Goal: Information Seeking & Learning: Learn about a topic

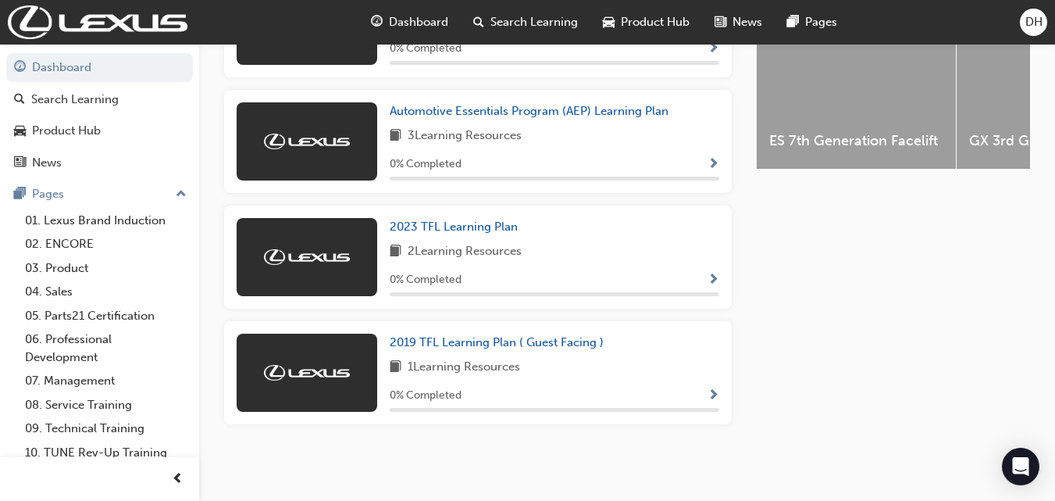
scroll to position [674, 0]
click at [519, 342] on span "2019 TFL Learning Plan ( Guest Facing )" at bounding box center [497, 342] width 214 height 14
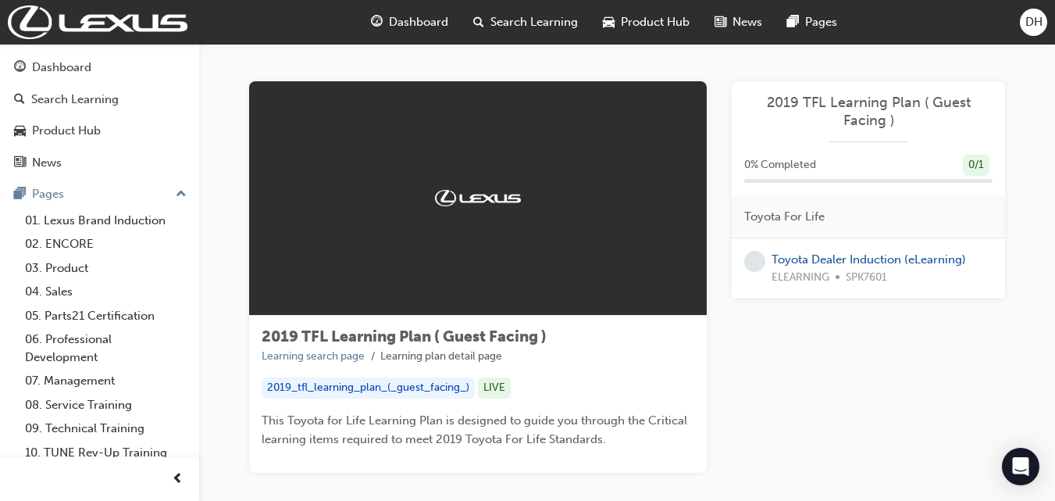
click at [519, 341] on span "2019 TFL Learning Plan ( Guest Facing )" at bounding box center [404, 336] width 285 height 18
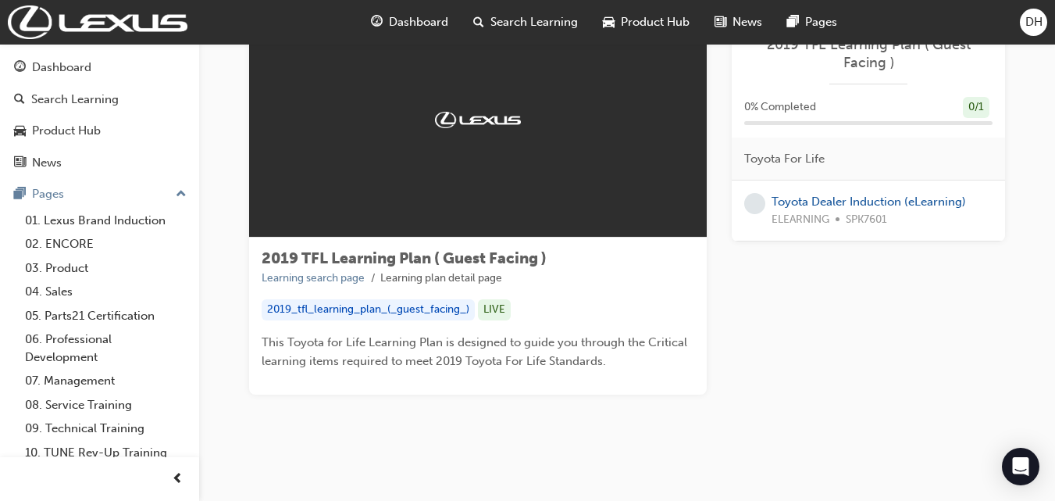
scroll to position [86, 0]
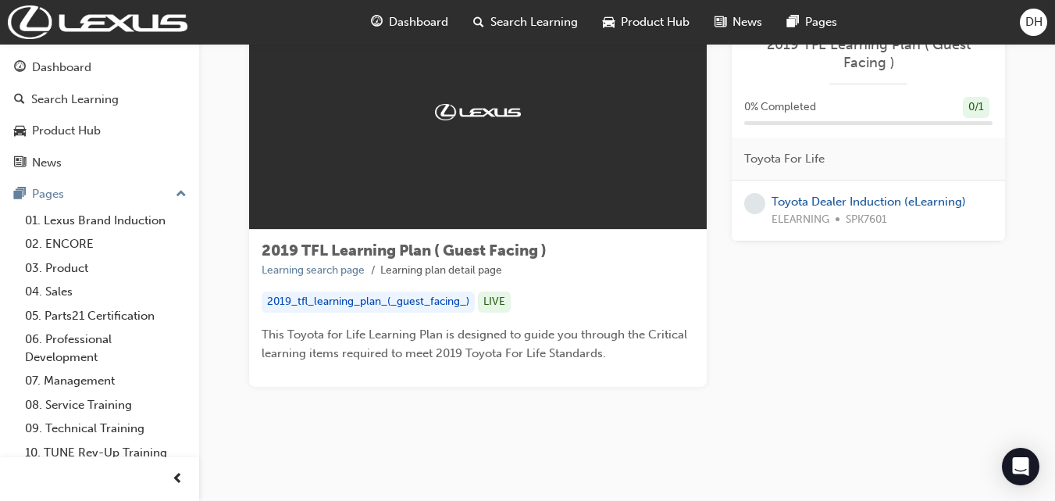
click at [915, 210] on div "Toyota Dealer Induction (eLearning) ELEARNING SPK7601" at bounding box center [869, 210] width 194 height 35
click at [918, 205] on link "Toyota Dealer Induction (eLearning)" at bounding box center [869, 201] width 194 height 14
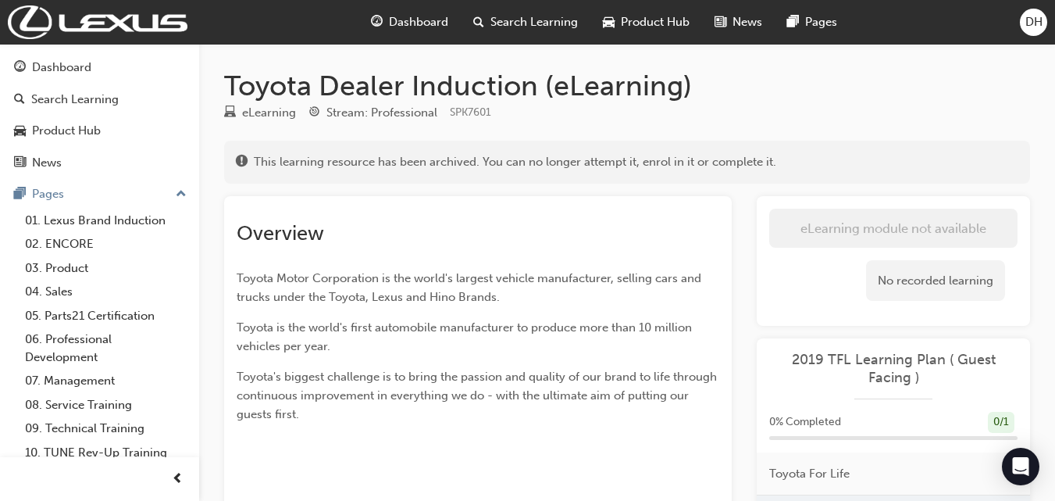
click at [635, 174] on div "This learning resource has been archived. You can no longer attempt it, enrol i…" at bounding box center [627, 162] width 806 height 43
click at [929, 285] on div "No recorded learning" at bounding box center [935, 280] width 139 height 41
click at [225, 58] on div "Toyota Dealer Induction (eLearning) eLearning Stream: Professional SPK7601 This…" at bounding box center [627, 429] width 856 height 771
click at [151, 66] on div "Dashboard" at bounding box center [99, 68] width 171 height 20
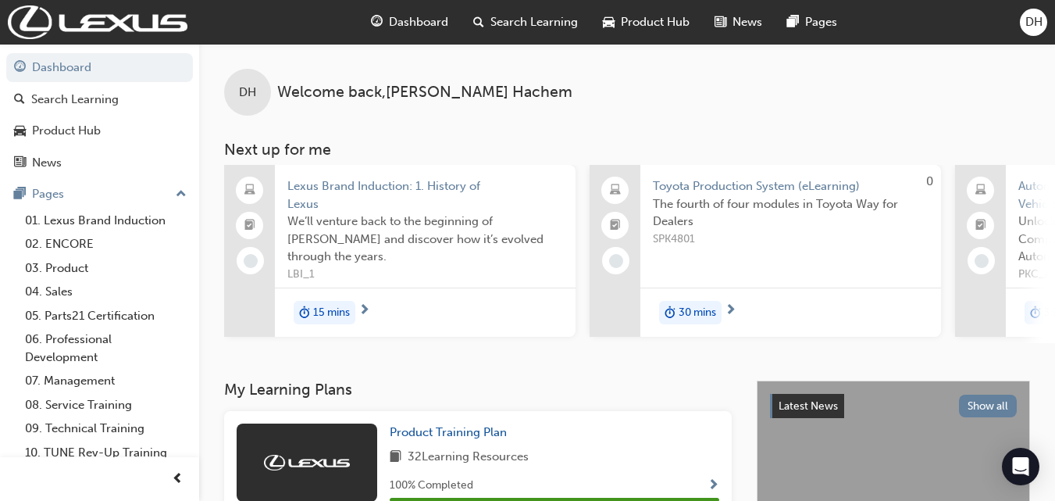
click at [415, 266] on span "LBI_1" at bounding box center [425, 275] width 276 height 18
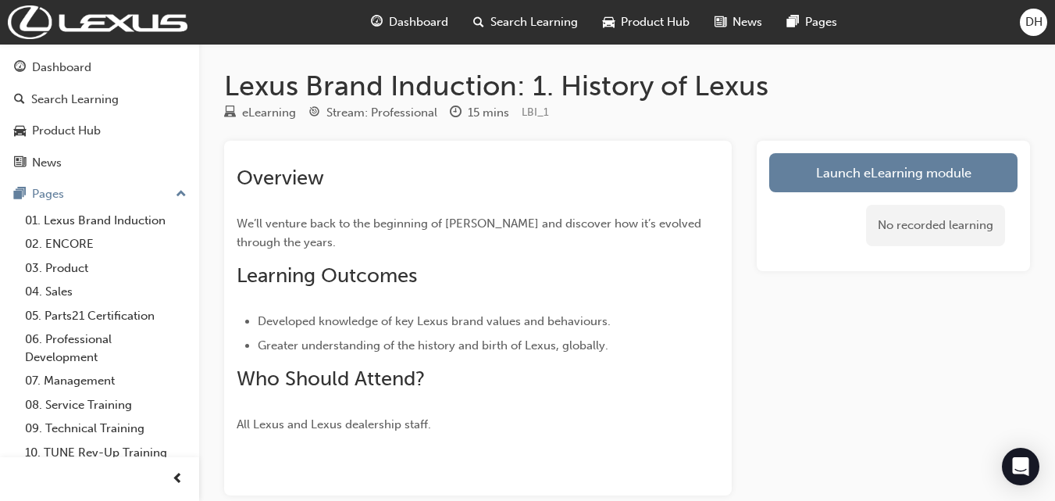
click at [970, 194] on div "No recorded learning" at bounding box center [893, 225] width 248 height 66
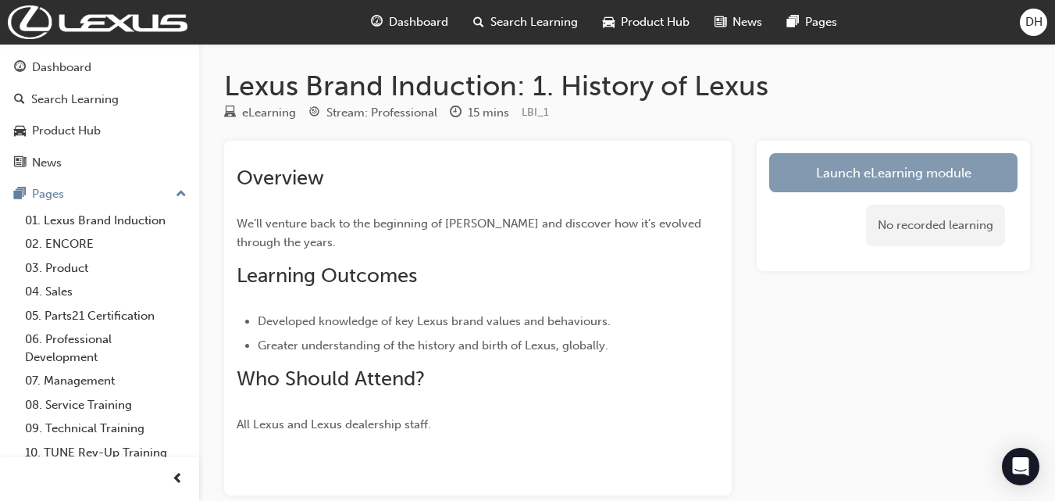
click at [973, 178] on link "Launch eLearning module" at bounding box center [893, 172] width 248 height 39
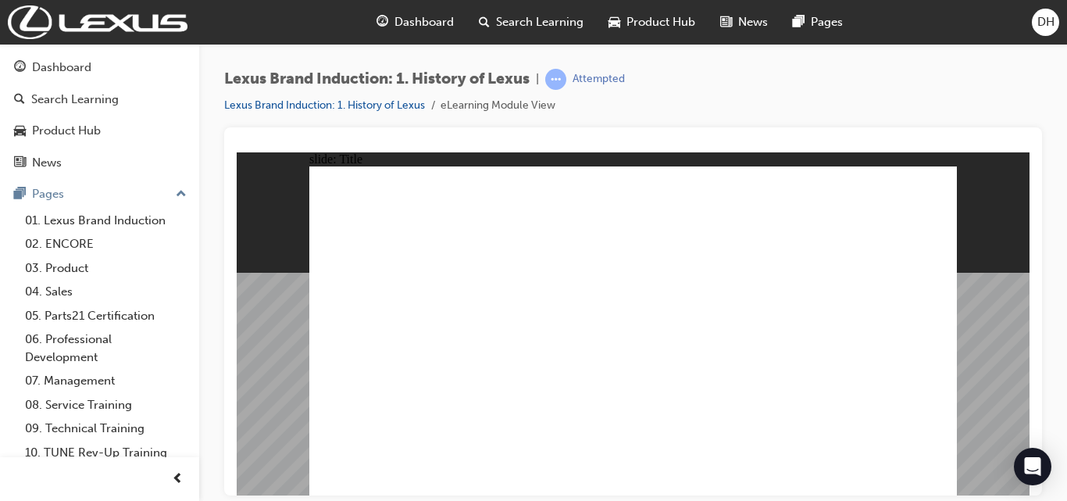
click at [169, 474] on div "button" at bounding box center [177, 478] width 31 height 31
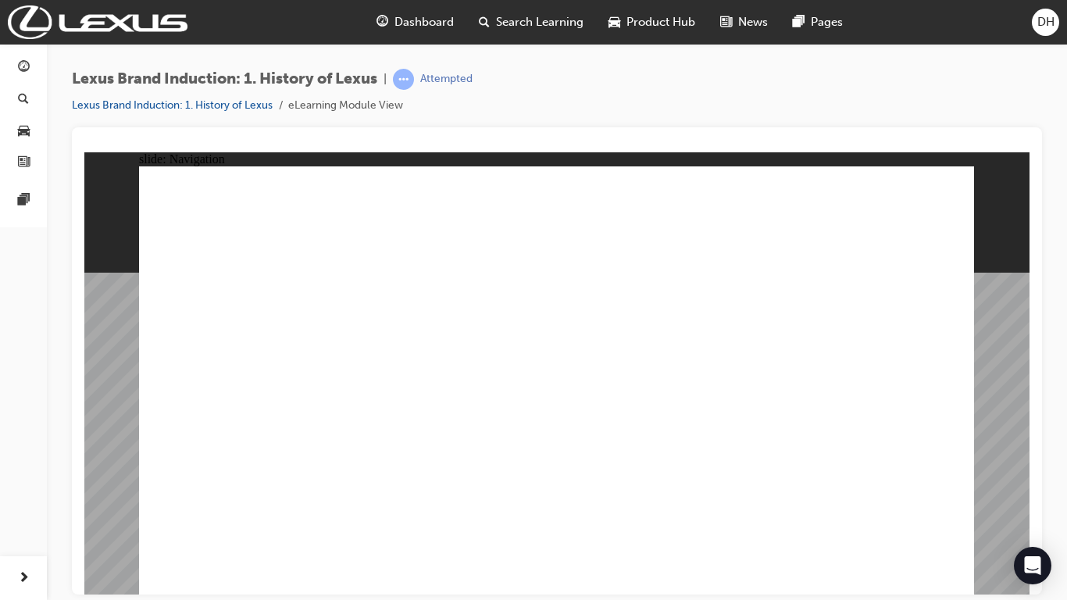
drag, startPoint x: 893, startPoint y: 172, endPoint x: 901, endPoint y: 174, distance: 8.9
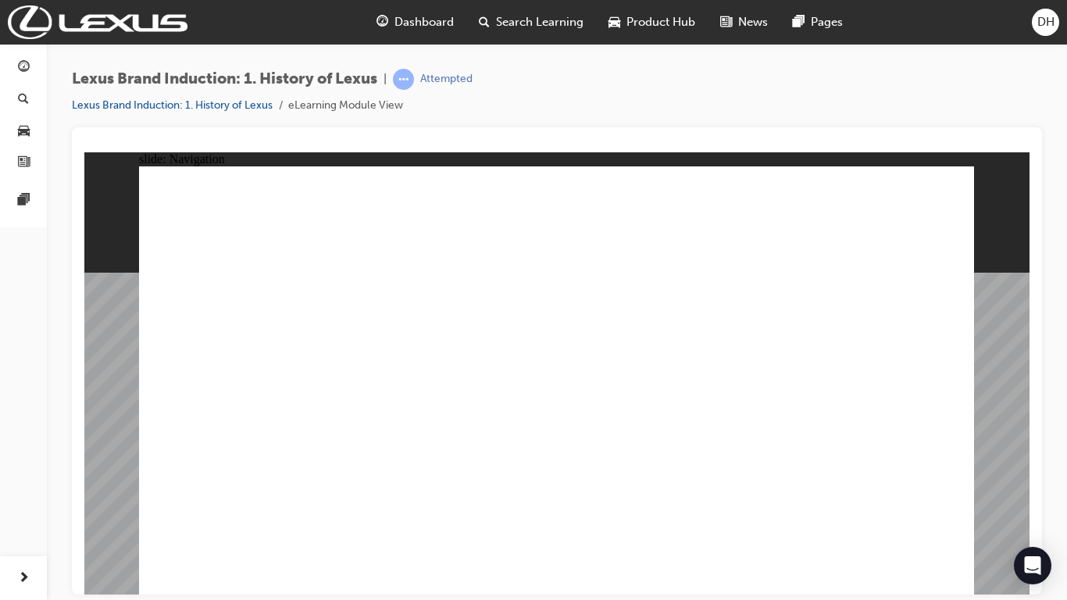
drag, startPoint x: 901, startPoint y: 174, endPoint x: 925, endPoint y: 177, distance: 24.4
drag, startPoint x: 925, startPoint y: 177, endPoint x: 933, endPoint y: 178, distance: 7.8
drag, startPoint x: 933, startPoint y: 178, endPoint x: 951, endPoint y: 234, distance: 59.0
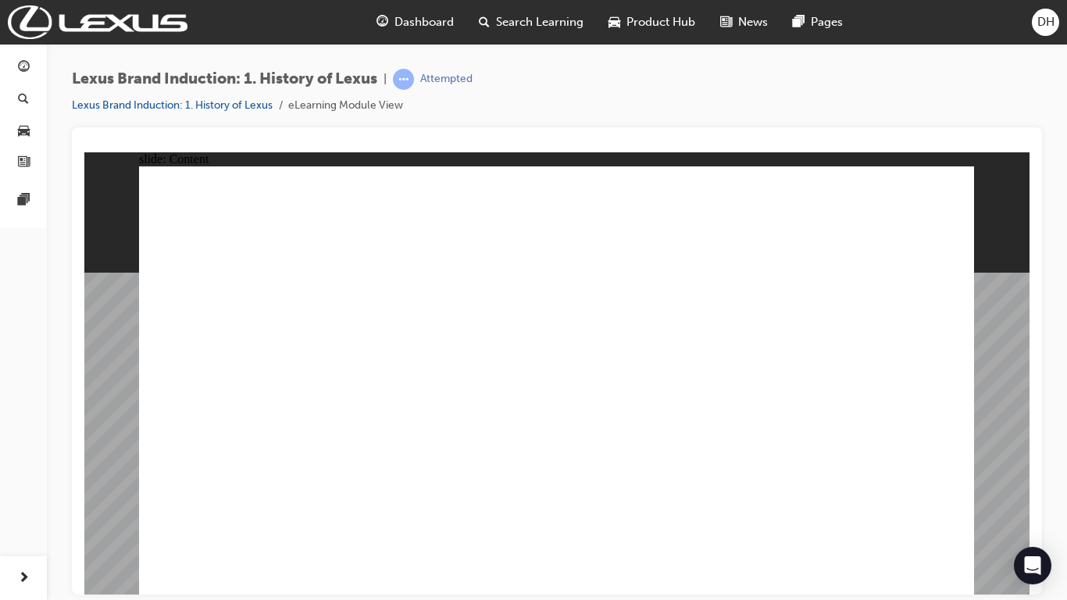
type input "4"
type input "0"
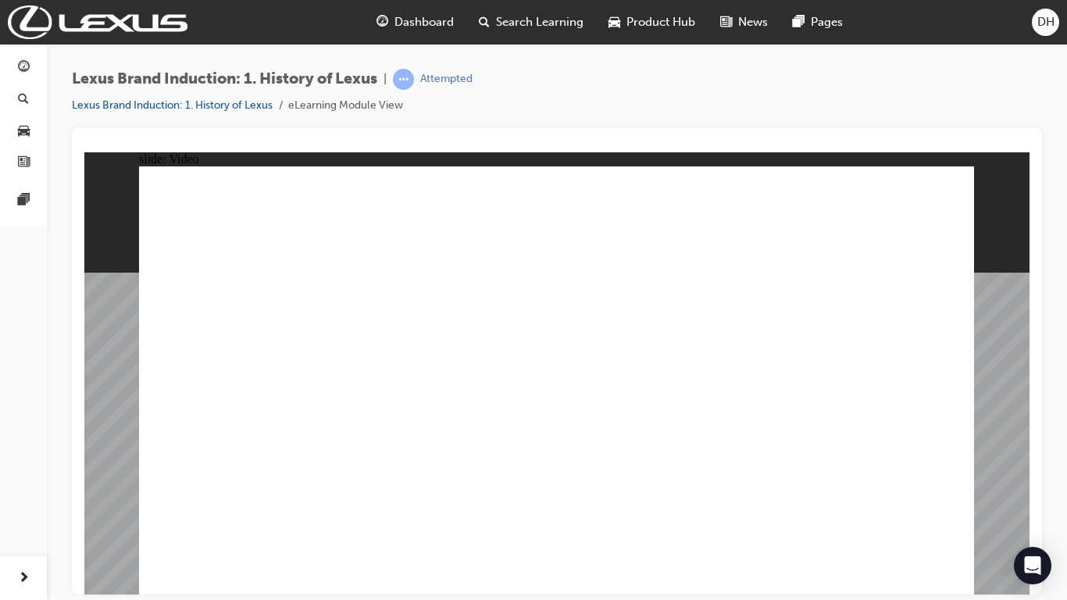
type input "22"
type input "8"
type input "110"
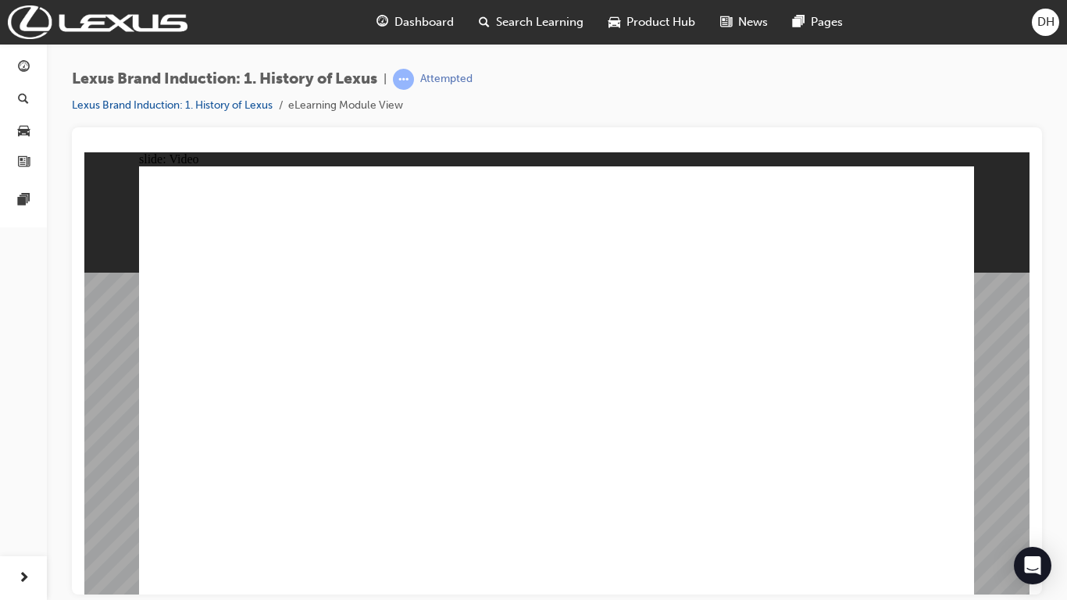
type input "0"
type input "110"
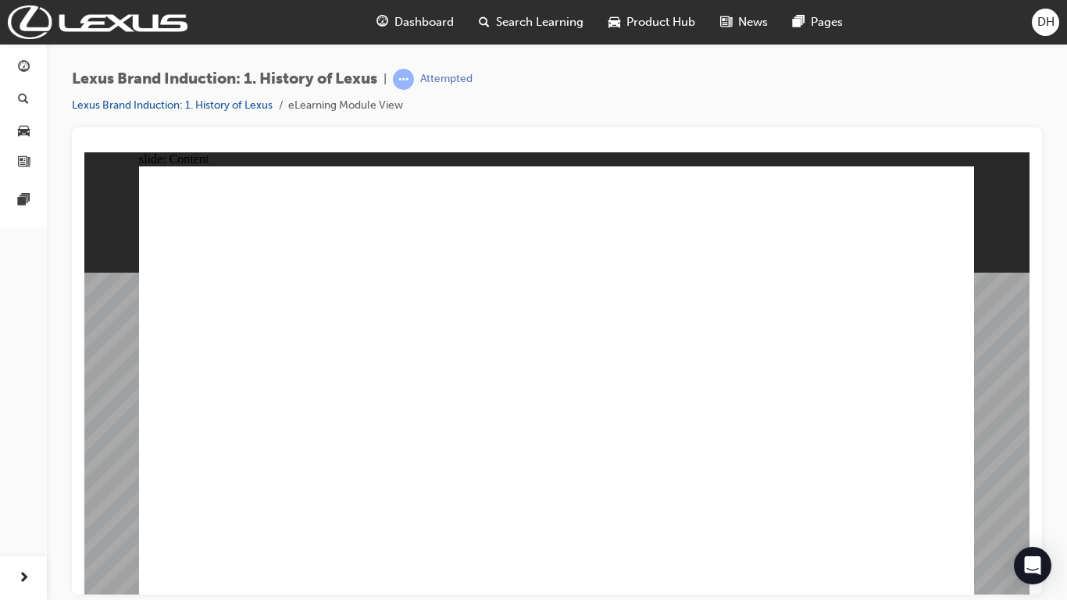
type input "2"
type input "8"
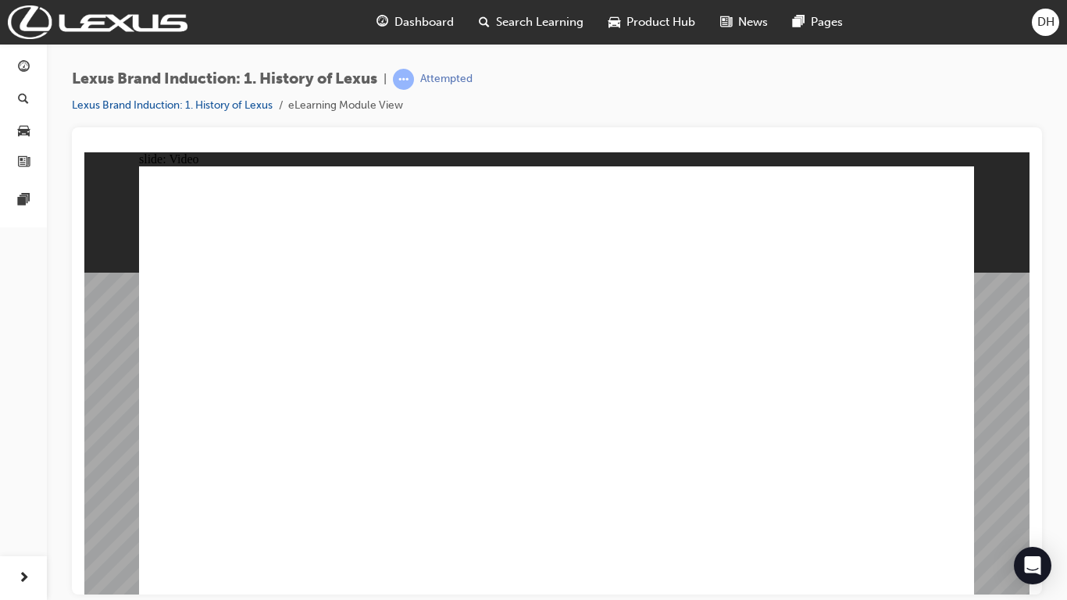
type input "3"
type input "5"
type input "33"
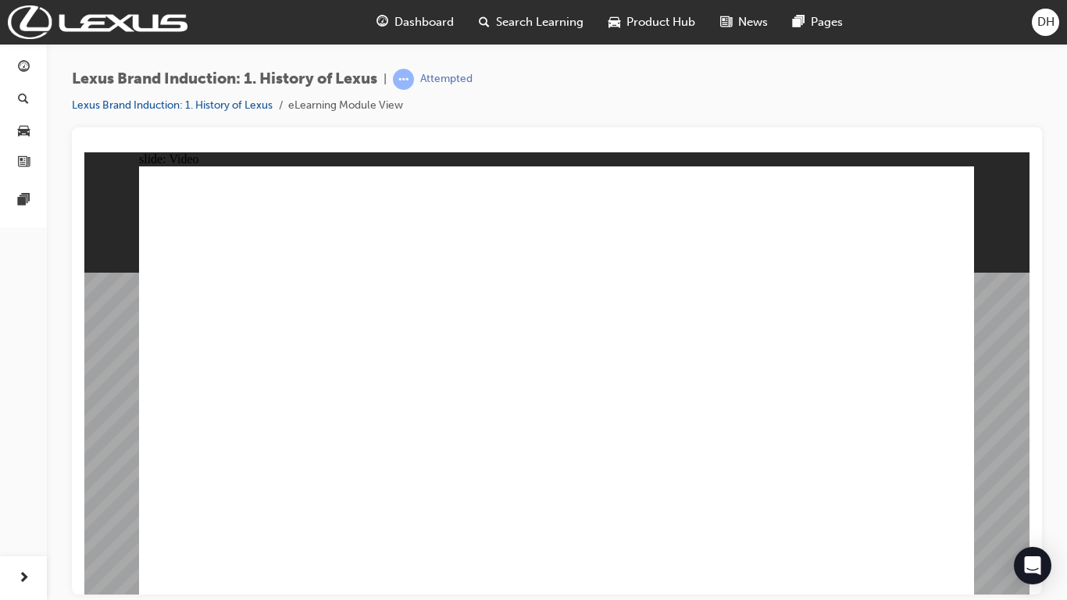
type input "103"
